Goal: Information Seeking & Learning: Learn about a topic

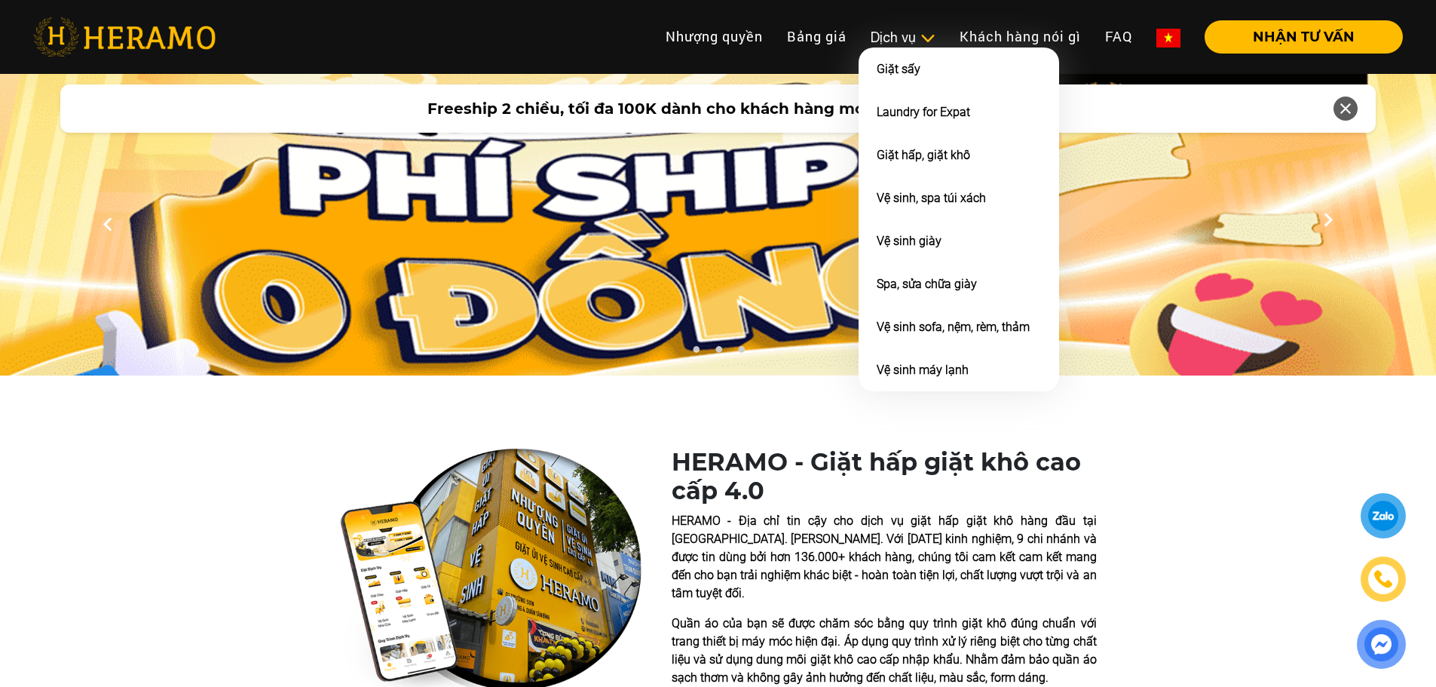
click at [906, 38] on div "Dịch vụ" at bounding box center [903, 37] width 65 height 20
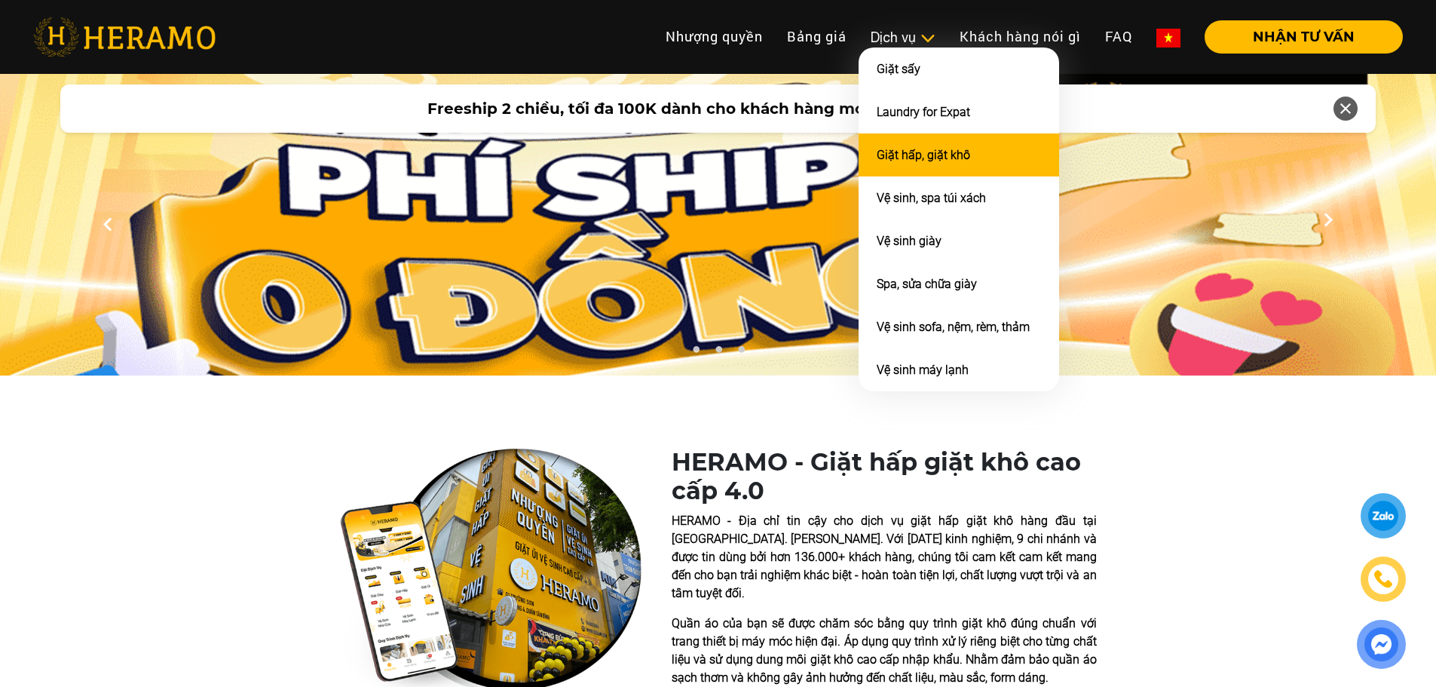
click at [918, 157] on link "Giặt hấp, giặt khô" at bounding box center [923, 155] width 93 height 14
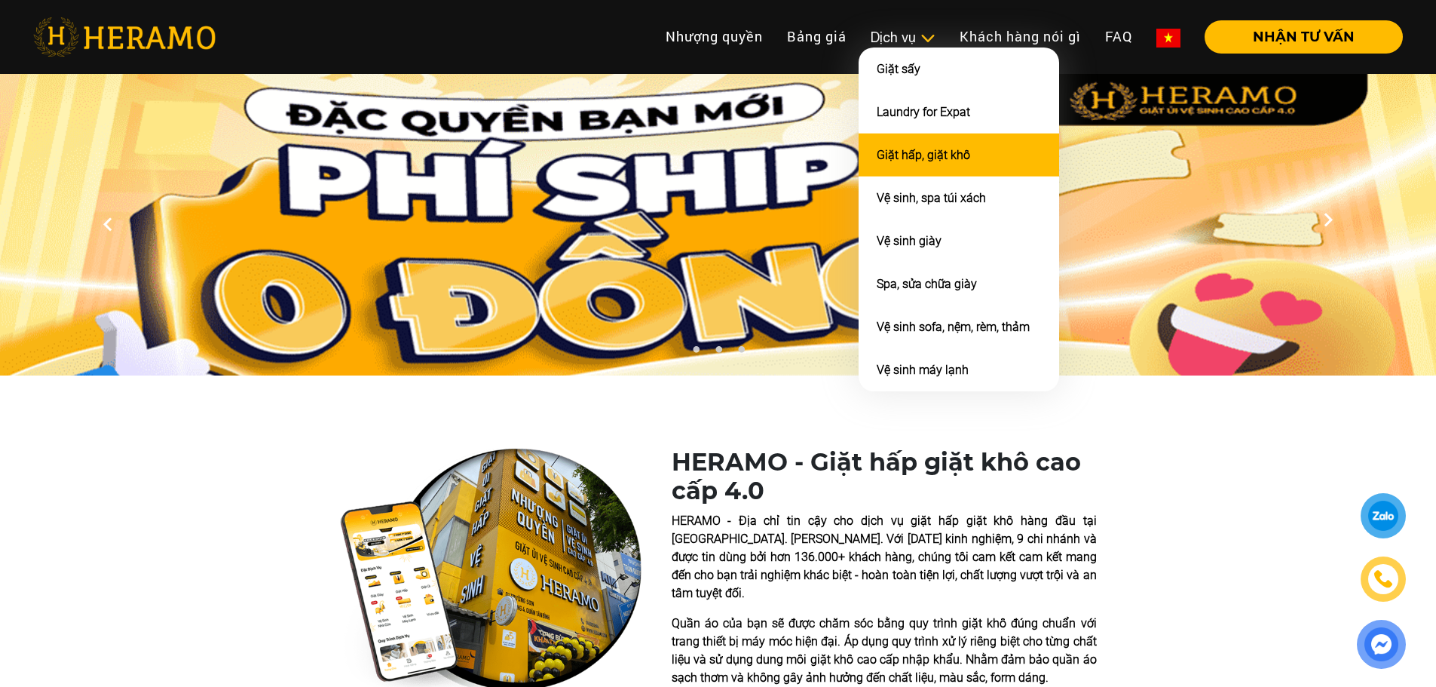
scroll to position [933, 0]
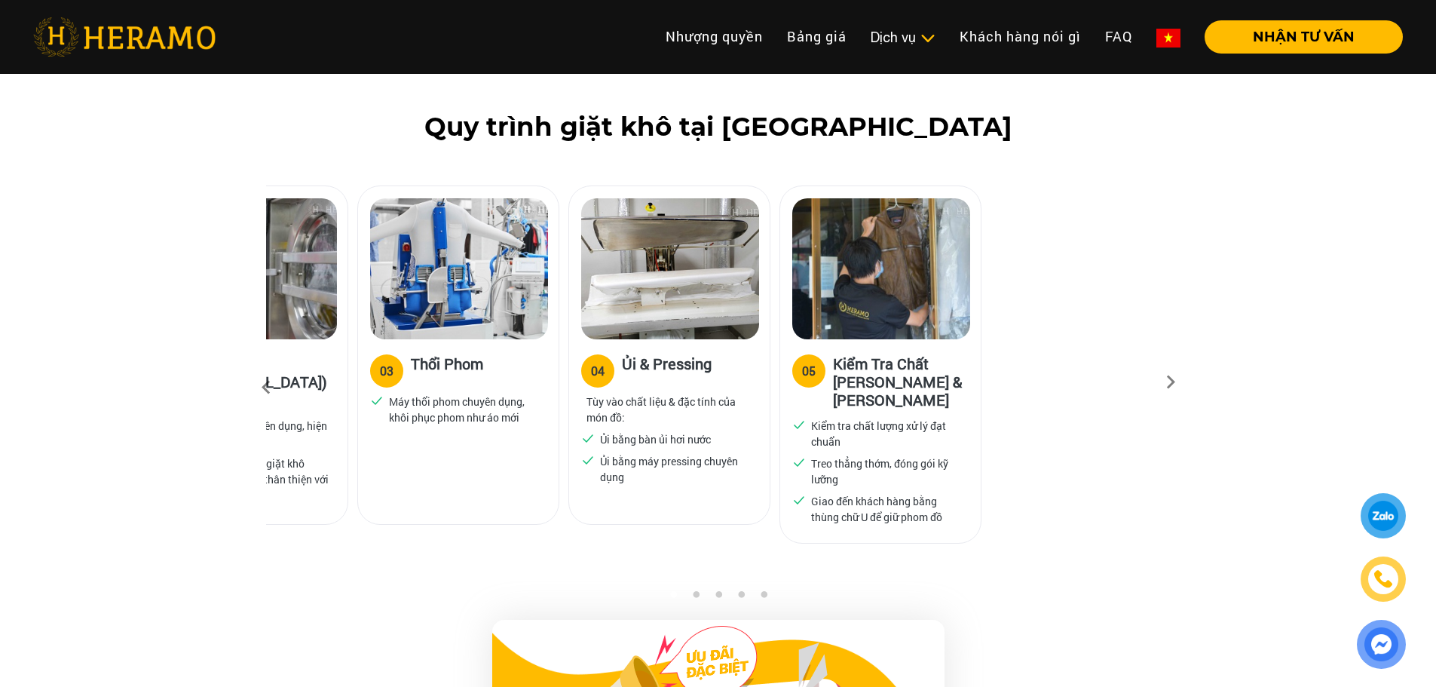
drag, startPoint x: 938, startPoint y: 369, endPoint x: 553, endPoint y: 390, distance: 385.9
click at [569, 389] on div "04 Ủi & Pressing Tùy vào chất liệu & đặc tính của món đồ: Ủi bằng bàn ủi hơi nư…" at bounding box center [669, 421] width 201 height 164
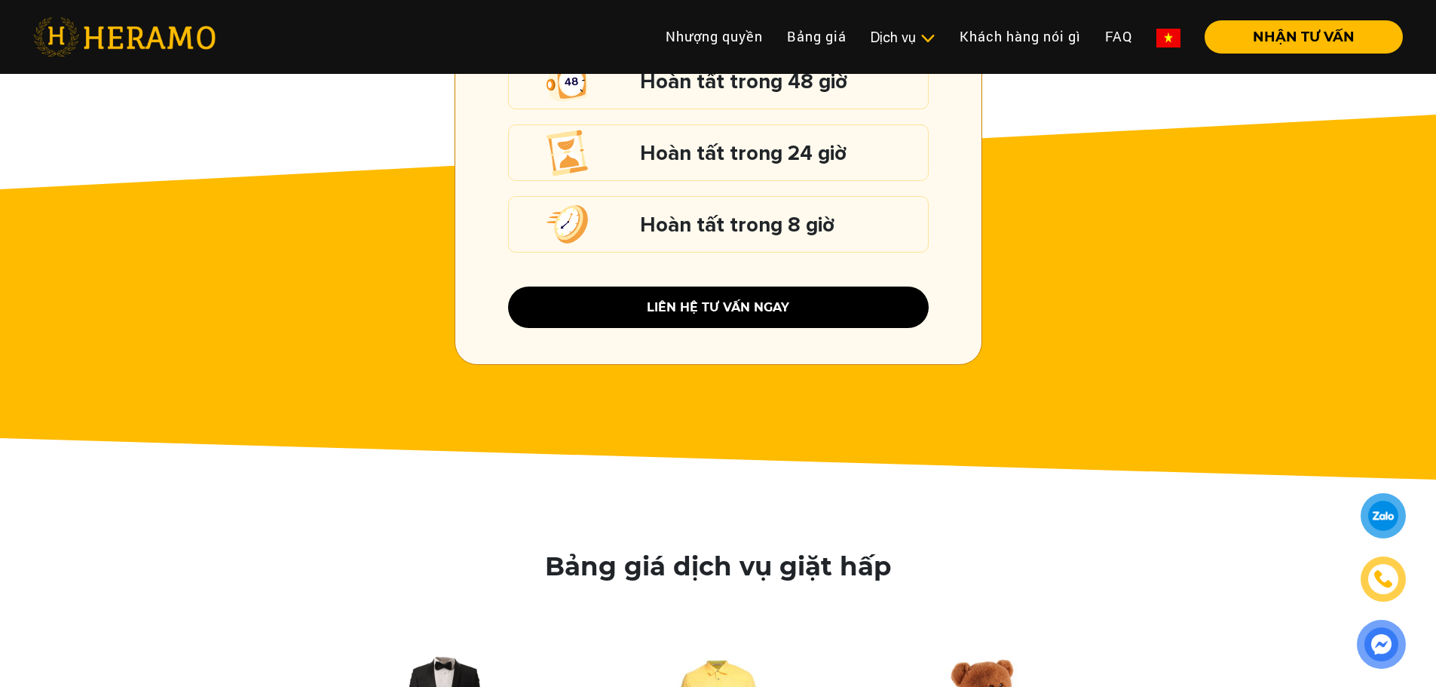
scroll to position [2668, 0]
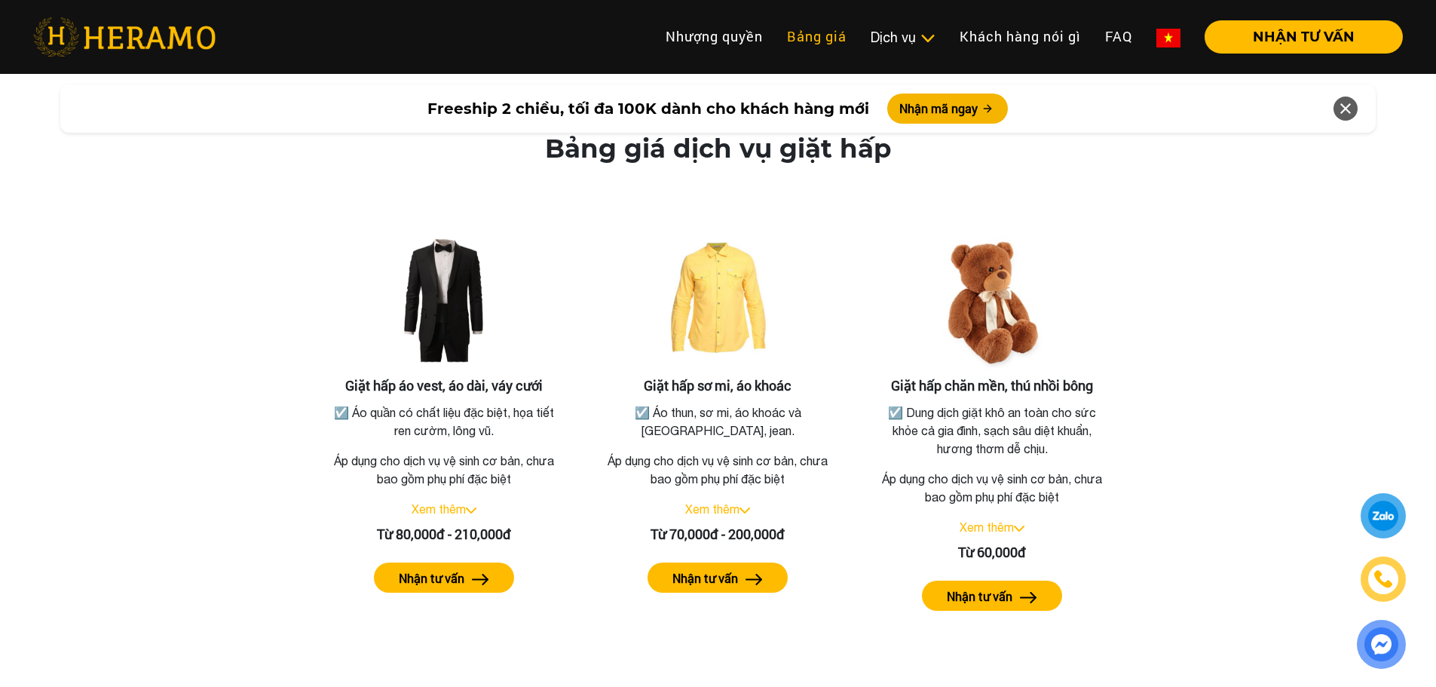
click at [836, 37] on link "Bảng giá" at bounding box center [817, 36] width 84 height 32
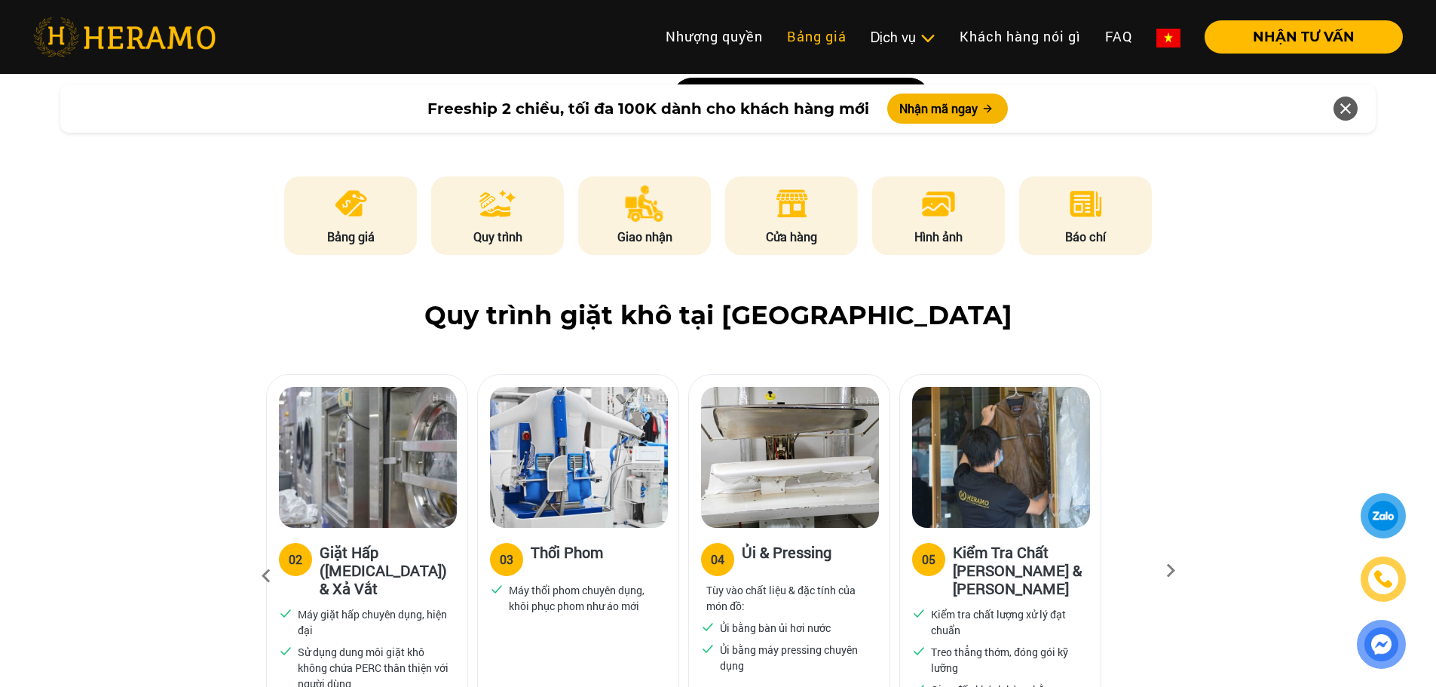
scroll to position [368, 0]
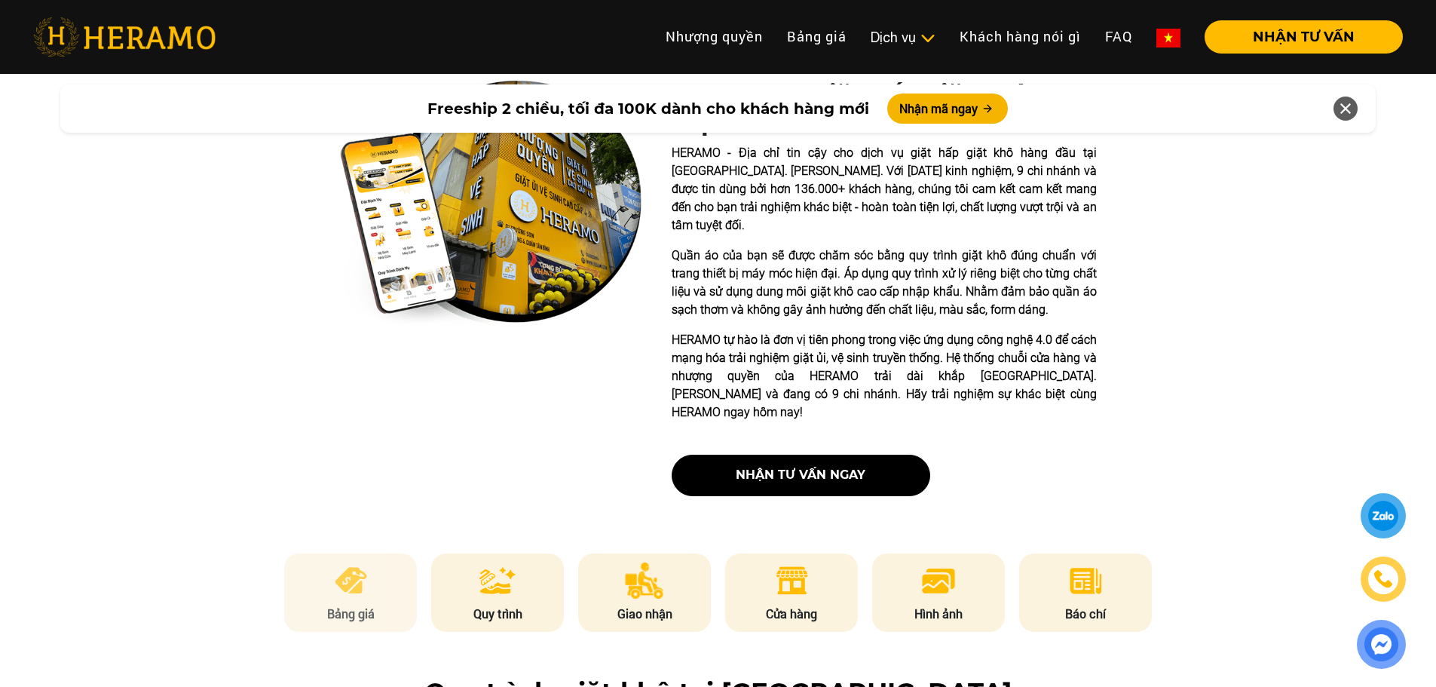
click at [357, 605] on p "Bảng giá" at bounding box center [350, 614] width 133 height 18
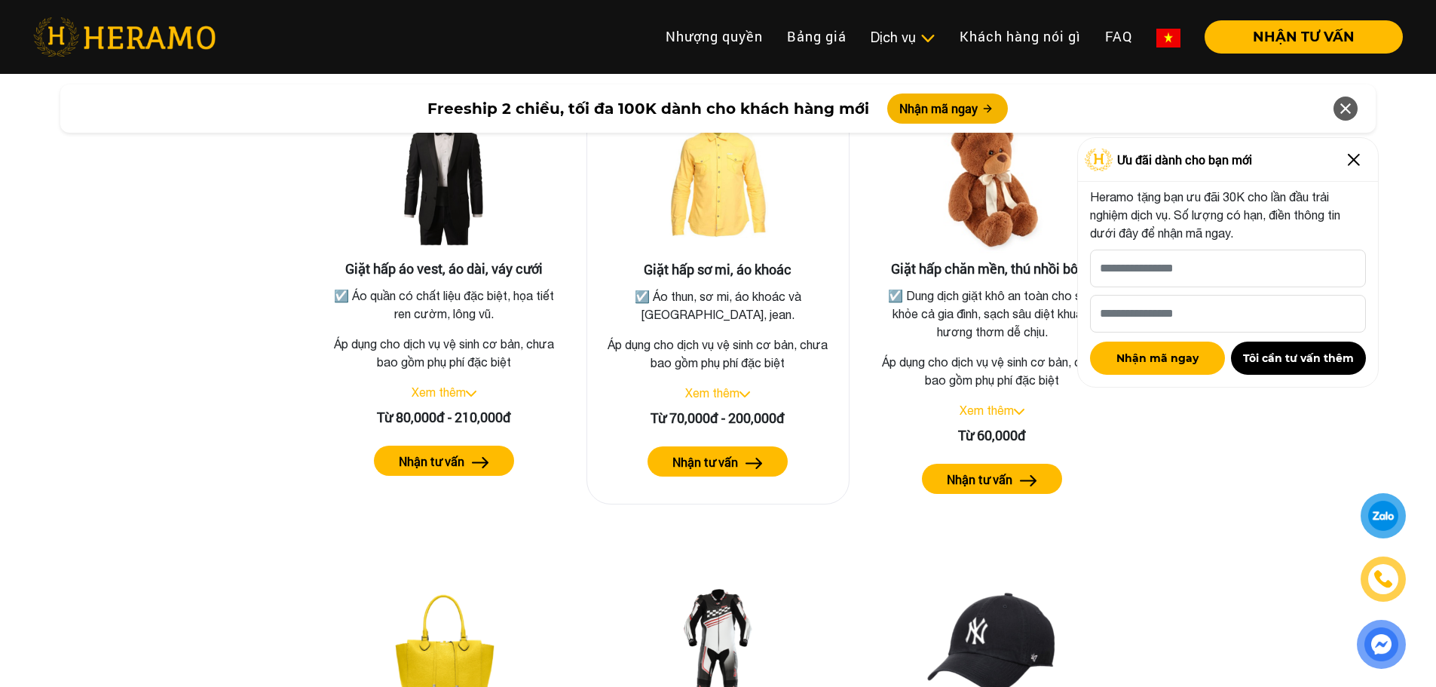
scroll to position [2781, 0]
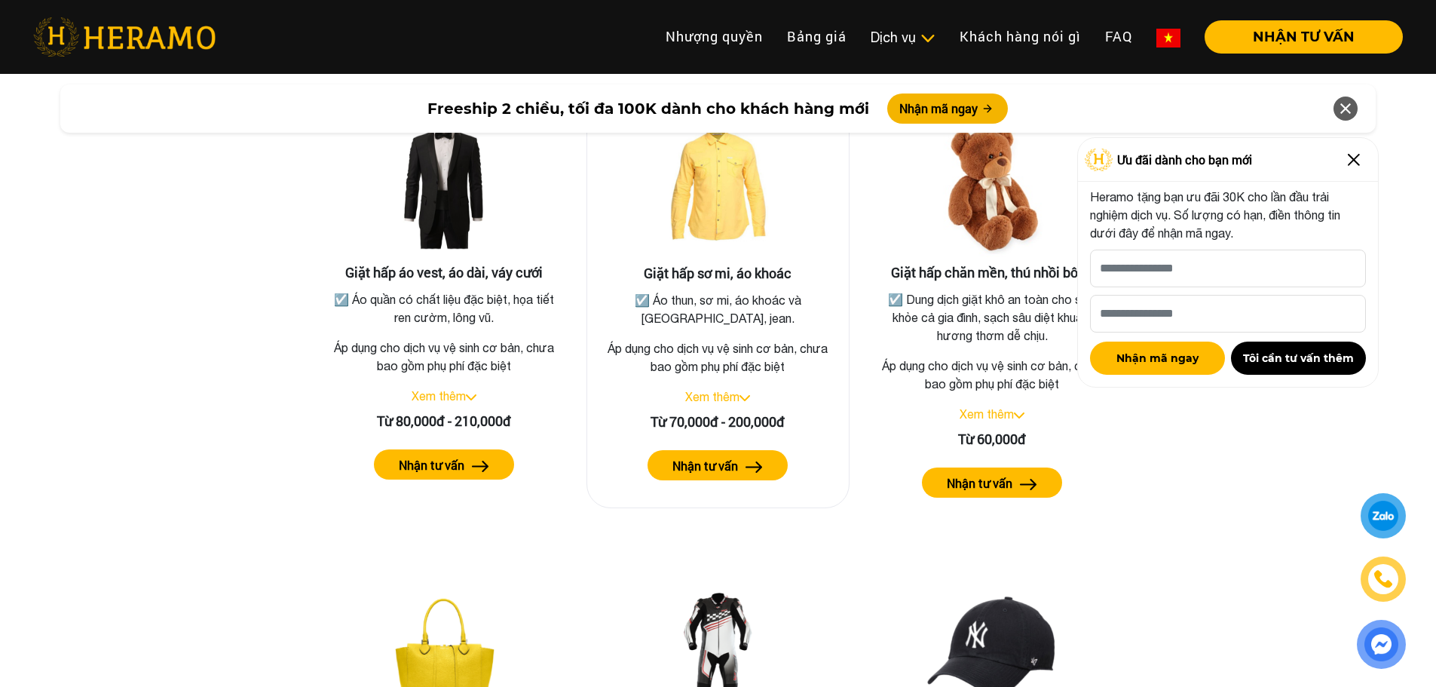
click at [736, 390] on link "Xem thêm" at bounding box center [712, 397] width 54 height 14
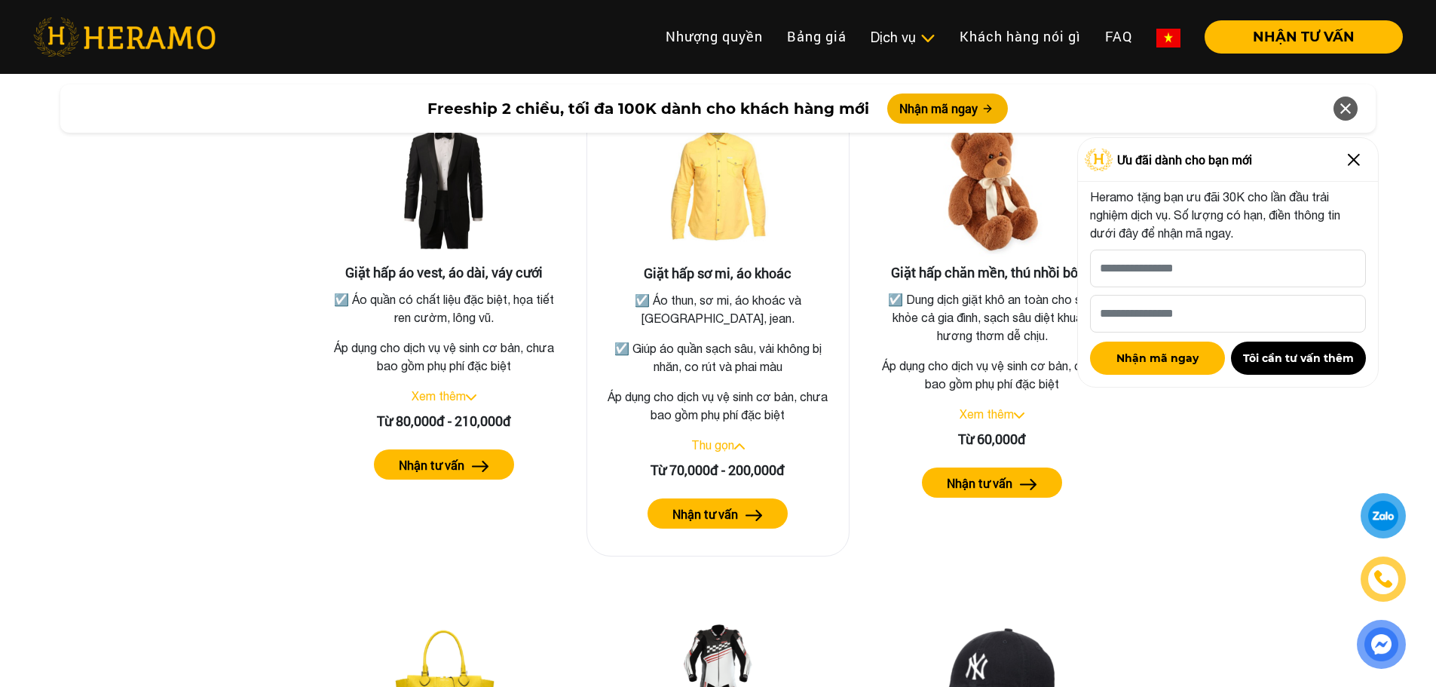
click at [715, 505] on label "Nhận tư vấn" at bounding box center [706, 514] width 66 height 18
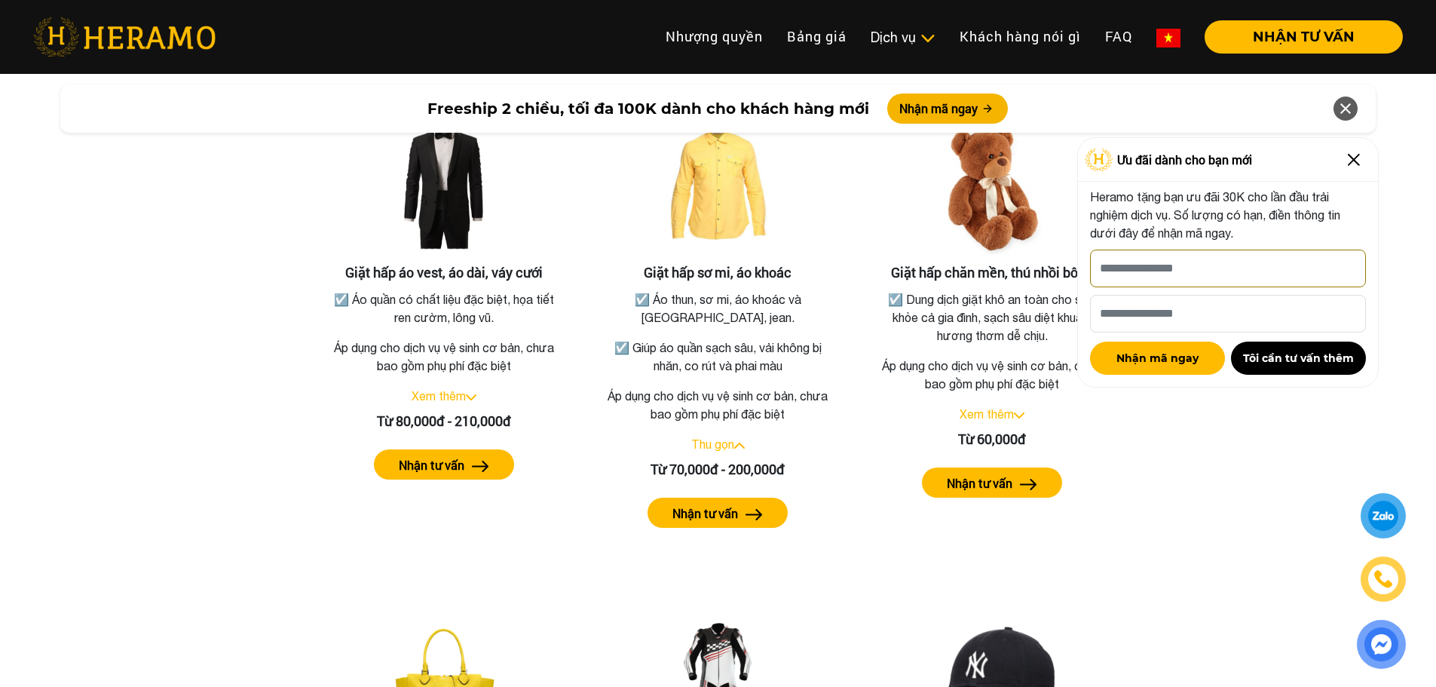
click at [1181, 272] on input "[PERSON_NAME] xin tên của bạn nhé *" at bounding box center [1228, 269] width 276 height 38
click at [1383, 516] on div at bounding box center [1383, 516] width 33 height 32
click at [204, 393] on div "Bảng giá dịch vụ giặt hấp Giặt hấp áo vest, áo dài, váy cưới ☑️ Áo quần có chất…" at bounding box center [718, 521] width 1412 height 1003
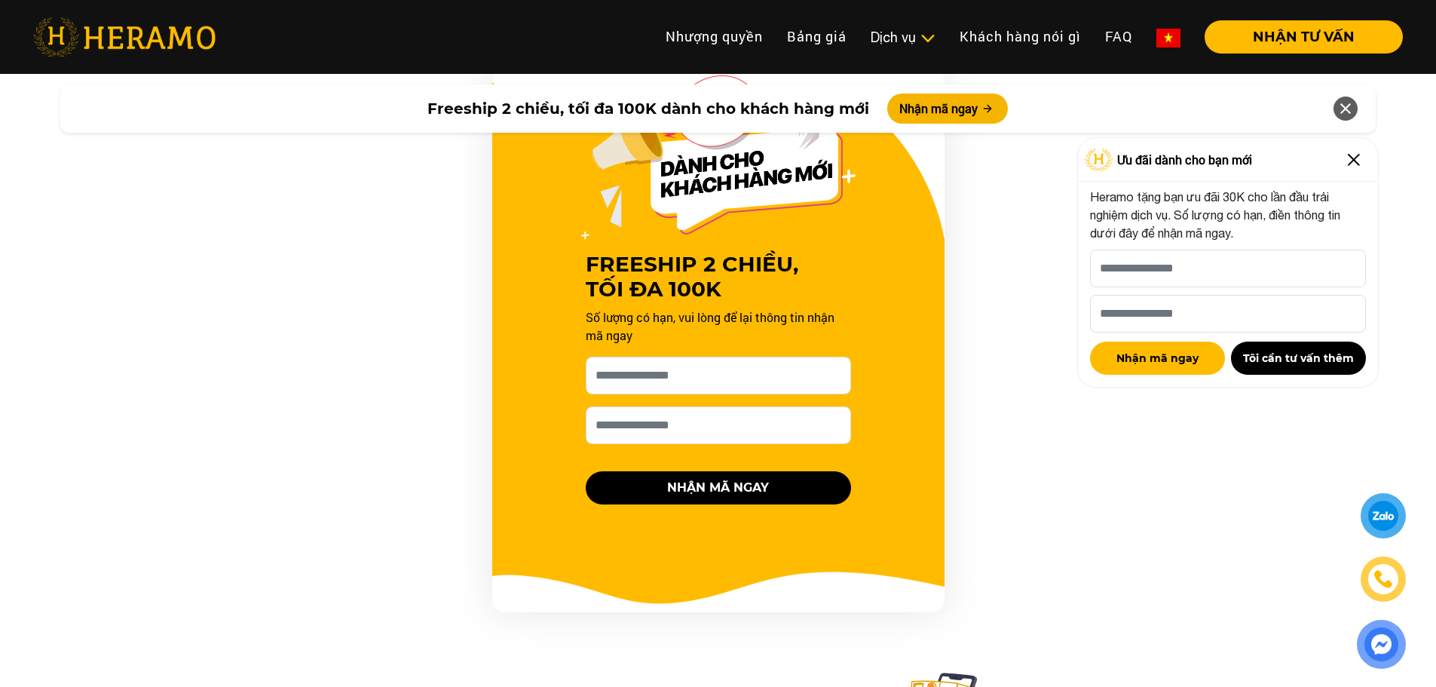
scroll to position [0, 0]
